Goal: Task Accomplishment & Management: Manage account settings

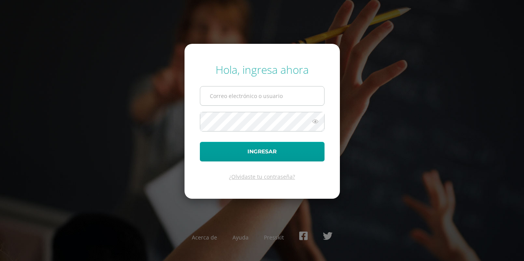
click at [278, 91] on input "text" at bounding box center [262, 95] width 124 height 19
type input "COS00344@osoriosandoval.edu.gt"
click at [300, 96] on input "COS00344@osoriosandoval.edu.gt" at bounding box center [262, 95] width 124 height 19
click at [262, 162] on form "Hola, ingresa ahora COS00344@osoriosandoval.edu.gt Ingresar ¿Olvidaste tu contr…" at bounding box center [262, 121] width 155 height 154
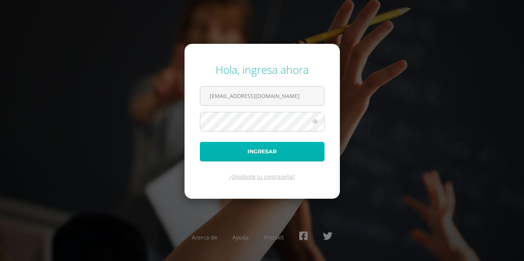
click at [256, 157] on button "Ingresar" at bounding box center [262, 152] width 125 height 20
